Goal: Task Accomplishment & Management: Use online tool/utility

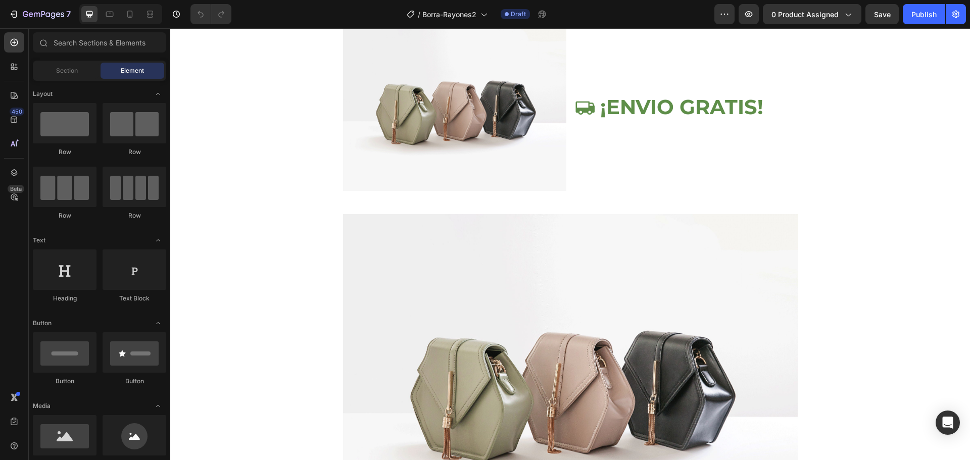
scroll to position [870, 0]
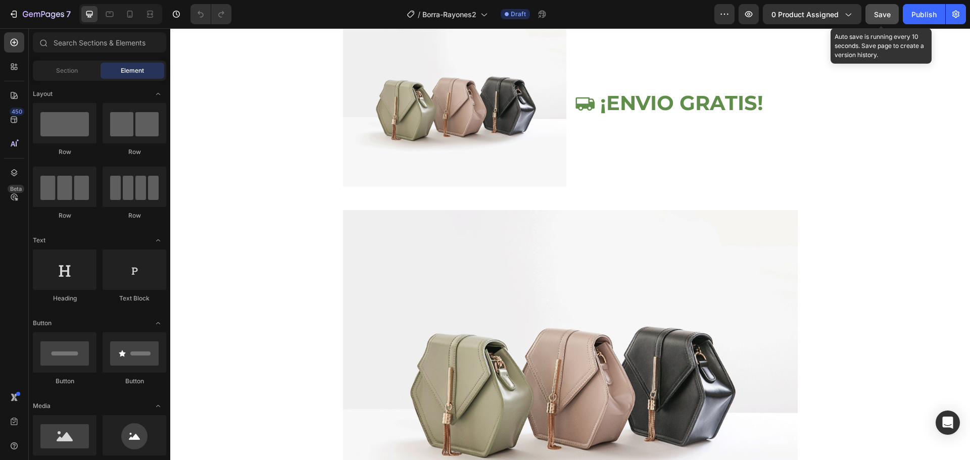
click at [886, 11] on span "Save" at bounding box center [882, 14] width 17 height 9
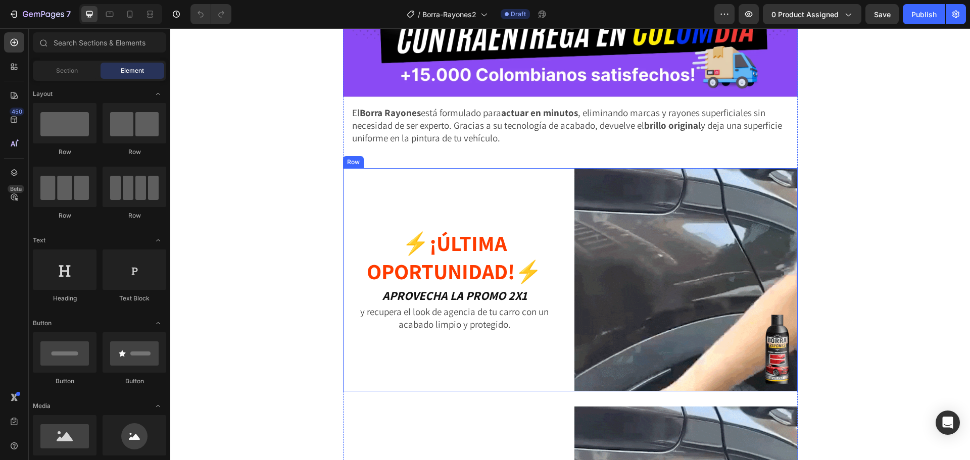
scroll to position [253, 0]
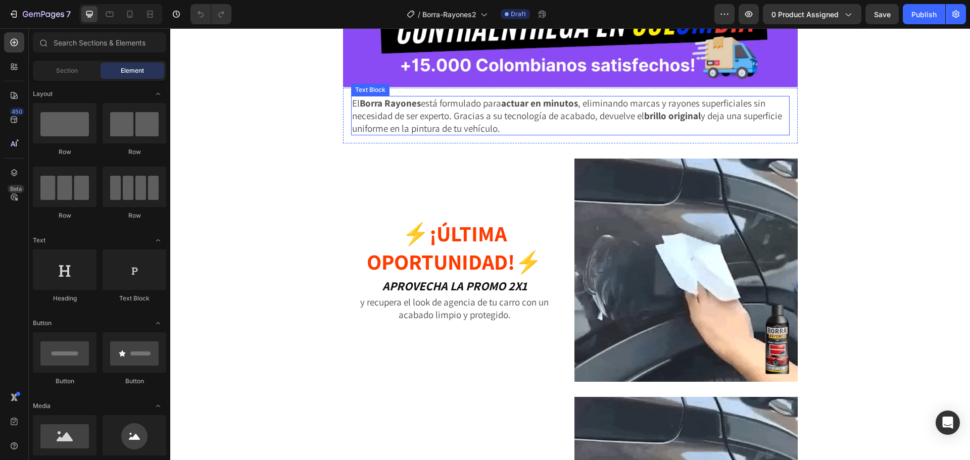
click at [492, 126] on p "El Borra Rayones está formulado para actuar en minutos , eliminando marcas y ra…" at bounding box center [570, 115] width 437 height 37
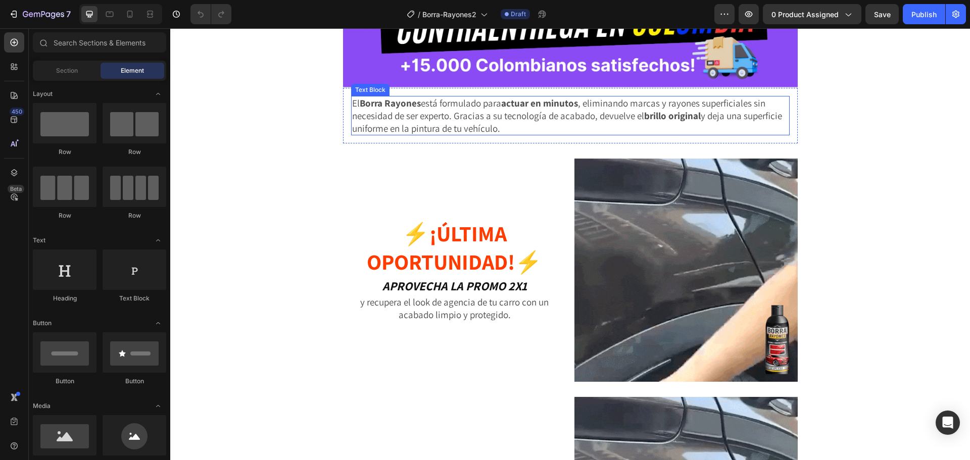
click at [492, 126] on p "El Borra Rayones está formulado para actuar en minutos , eliminando marcas y ra…" at bounding box center [570, 115] width 437 height 37
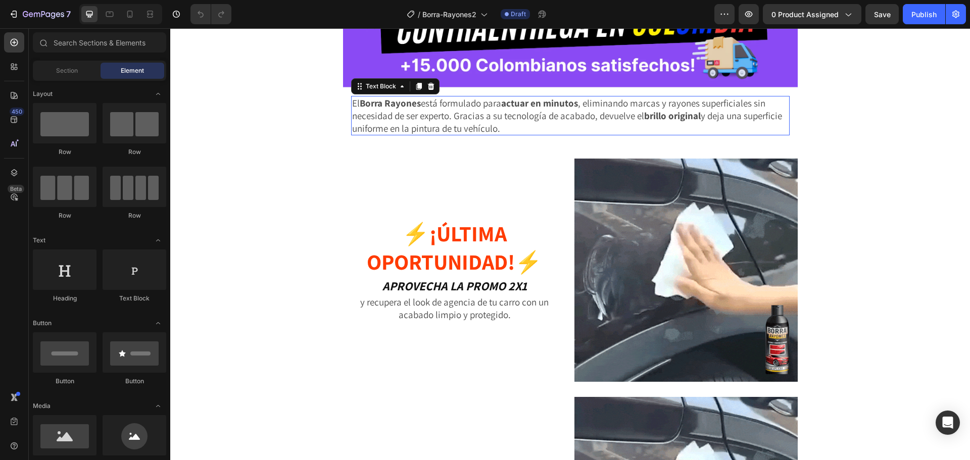
click at [492, 126] on p "El Borra Rayones está formulado para actuar en minutos , eliminando marcas y ra…" at bounding box center [570, 115] width 437 height 37
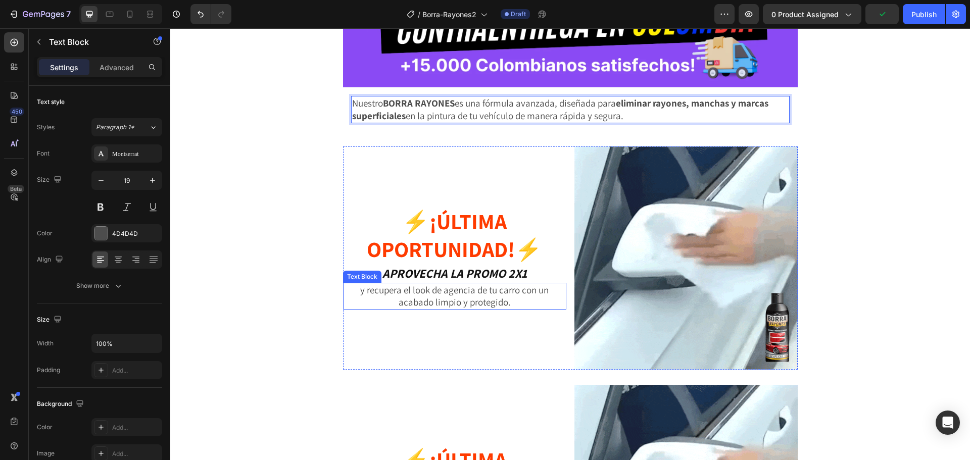
click at [419, 289] on p "y recupera el look de agencia de tu carro con un acabado limpio y protegido." at bounding box center [454, 296] width 221 height 25
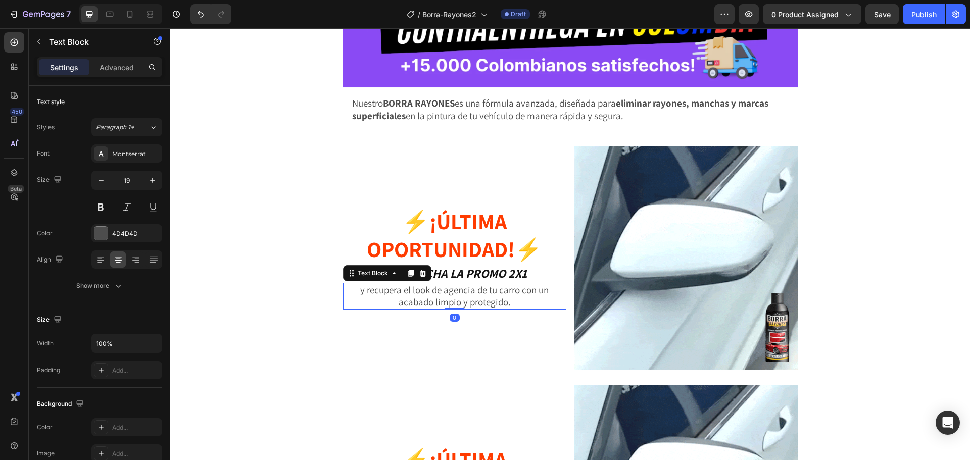
click at [419, 289] on p "y recupera el look de agencia de tu carro con un acabado limpio y protegido." at bounding box center [454, 296] width 221 height 25
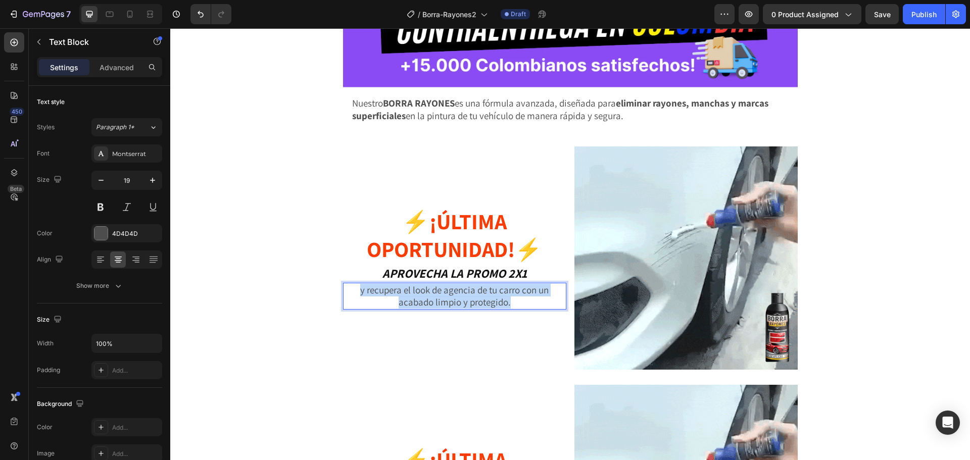
click at [419, 289] on p "y recupera el look de agencia de tu carro con un acabado limpio y protegido." at bounding box center [454, 296] width 221 height 25
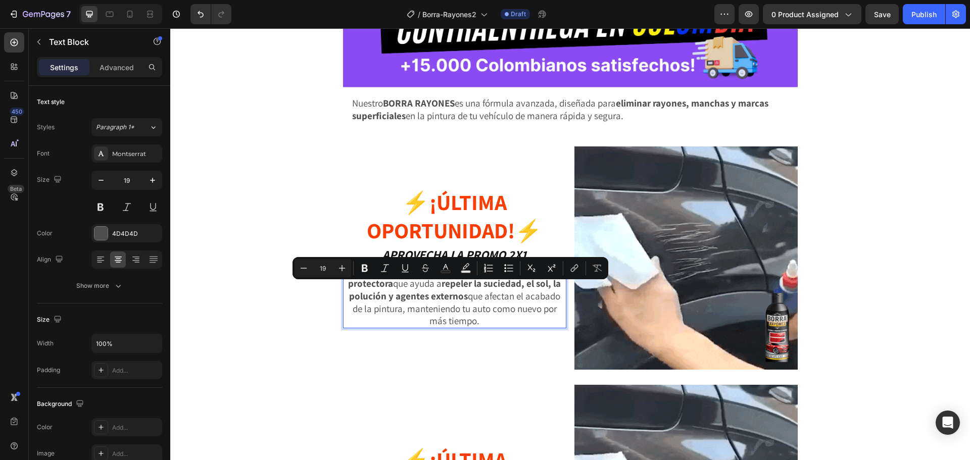
scroll to position [227, 0]
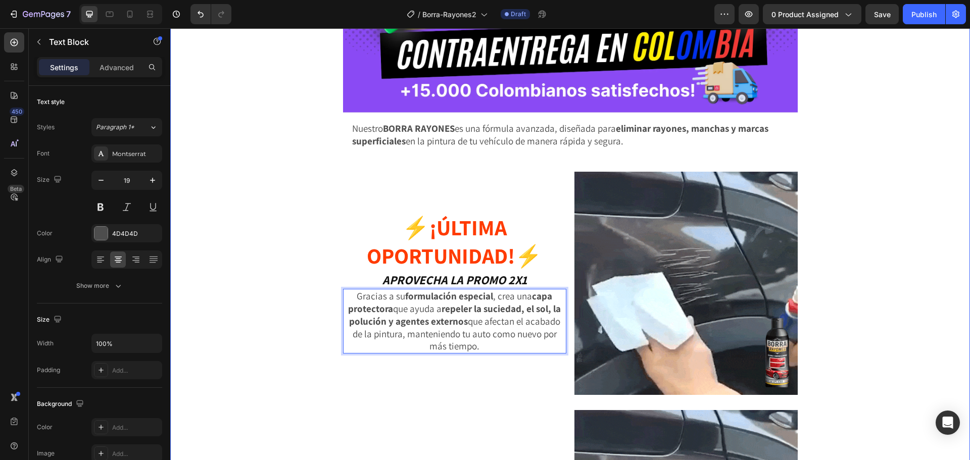
click at [265, 290] on div "Image Image Nuestro BORRA RAYONES es una fórmula avanzada, diseñada para elimin…" at bounding box center [570, 228] width 800 height 812
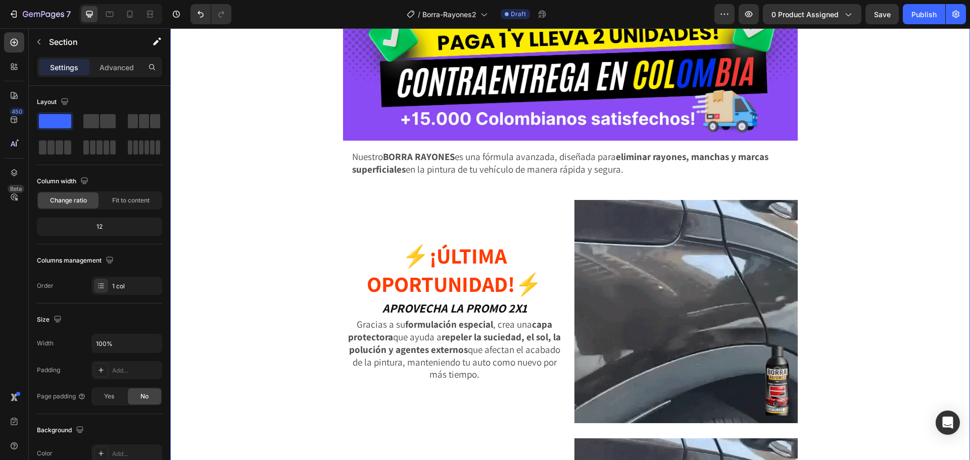
scroll to position [202, 0]
